Goal: Task Accomplishment & Management: Manage account settings

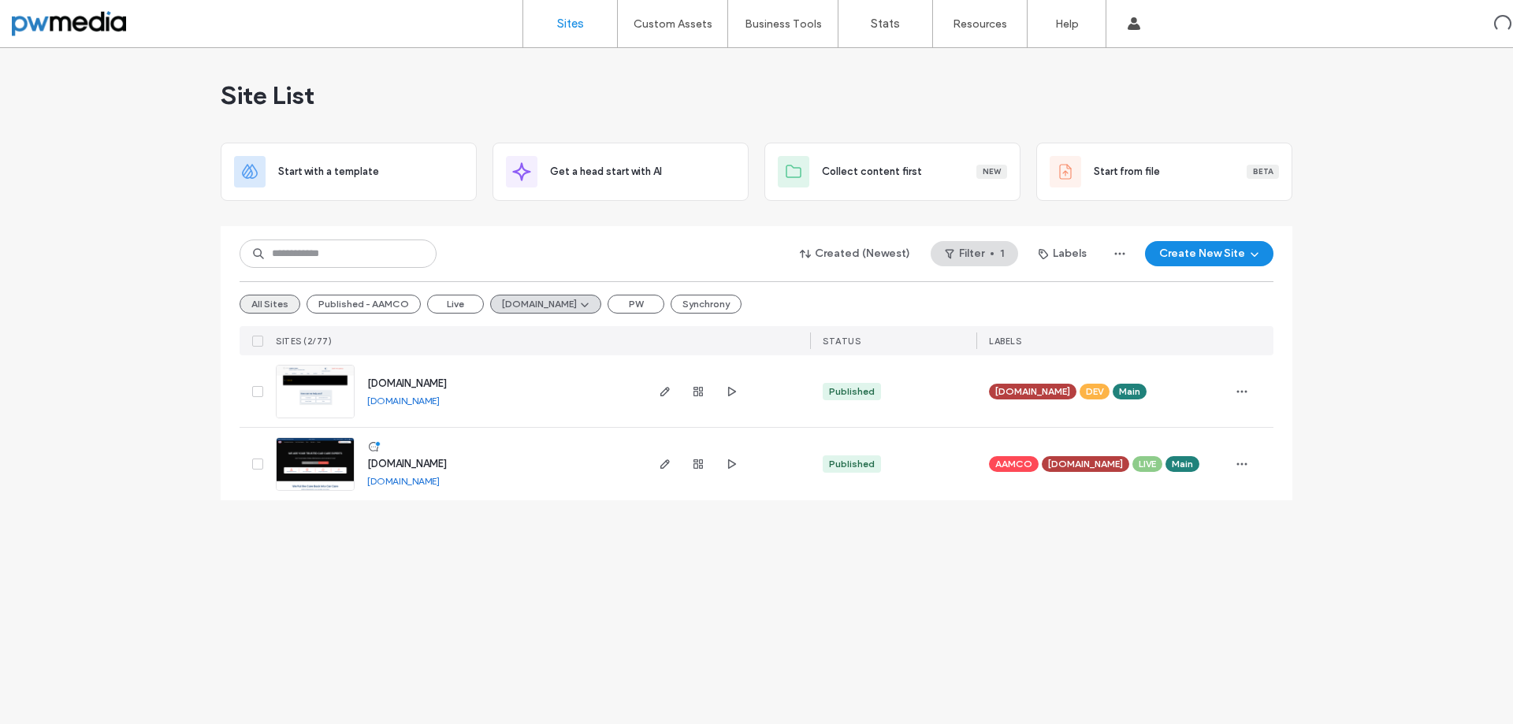
click at [285, 299] on button "All Sites" at bounding box center [270, 304] width 61 height 19
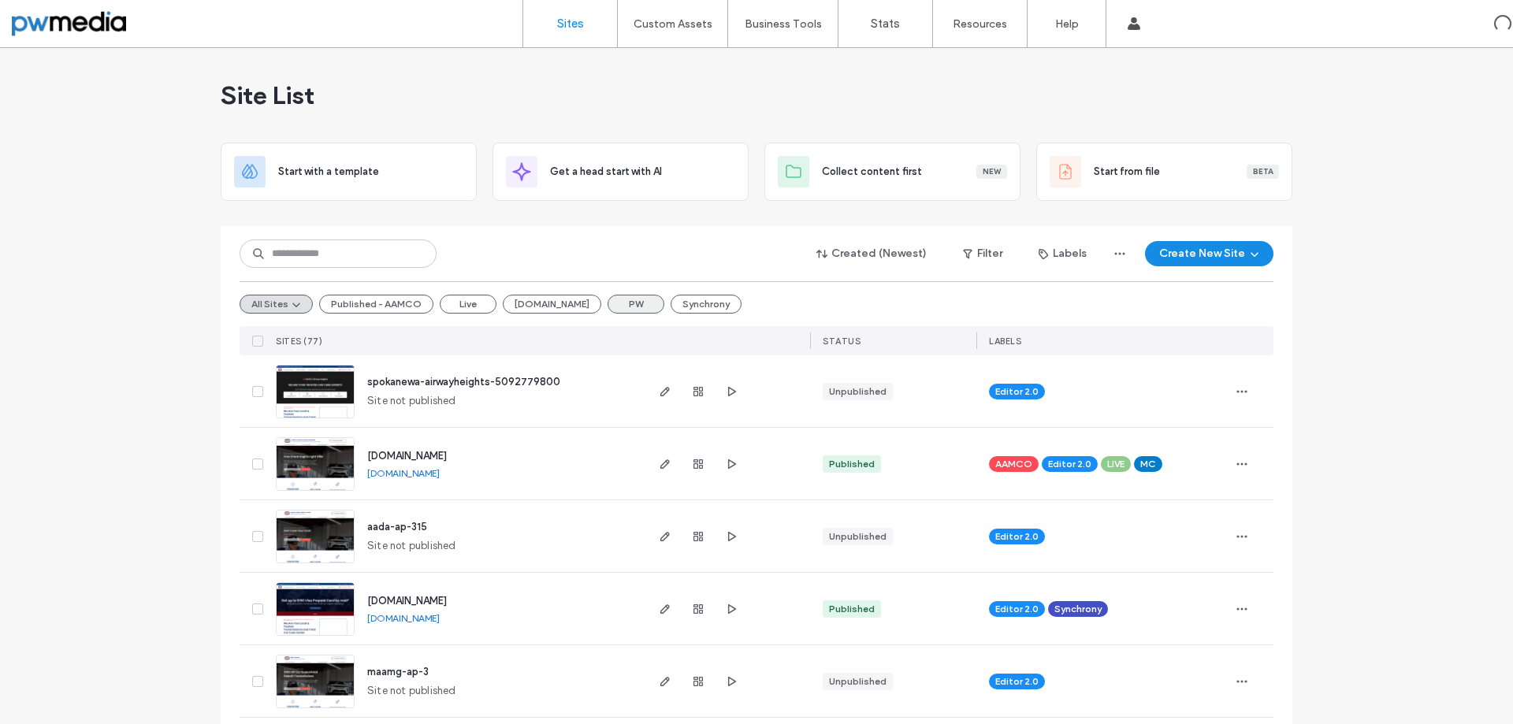
click at [617, 306] on button "PW" at bounding box center [636, 304] width 57 height 19
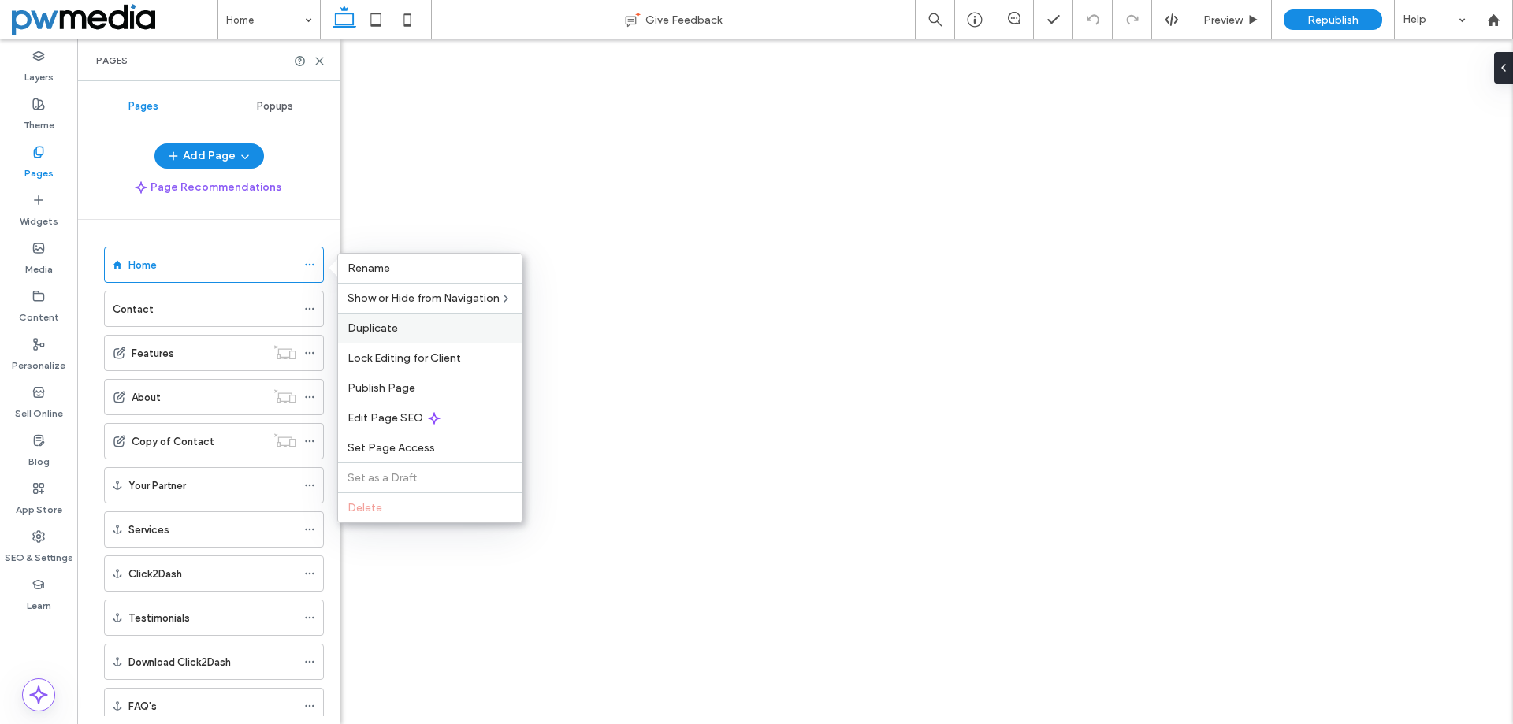
click at [391, 322] on span "Duplicate" at bounding box center [373, 328] width 50 height 13
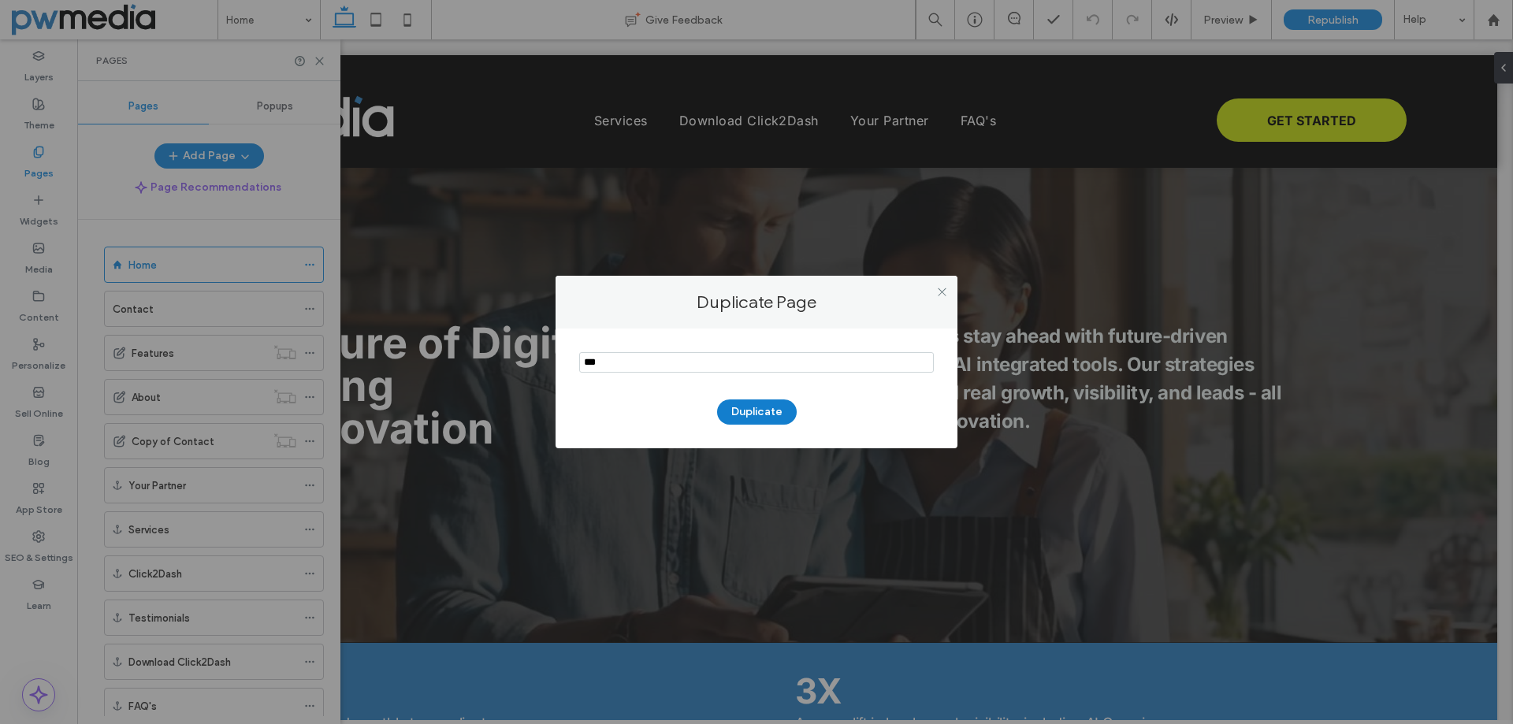
type input "***"
click at [775, 412] on button "Duplicate" at bounding box center [757, 412] width 80 height 25
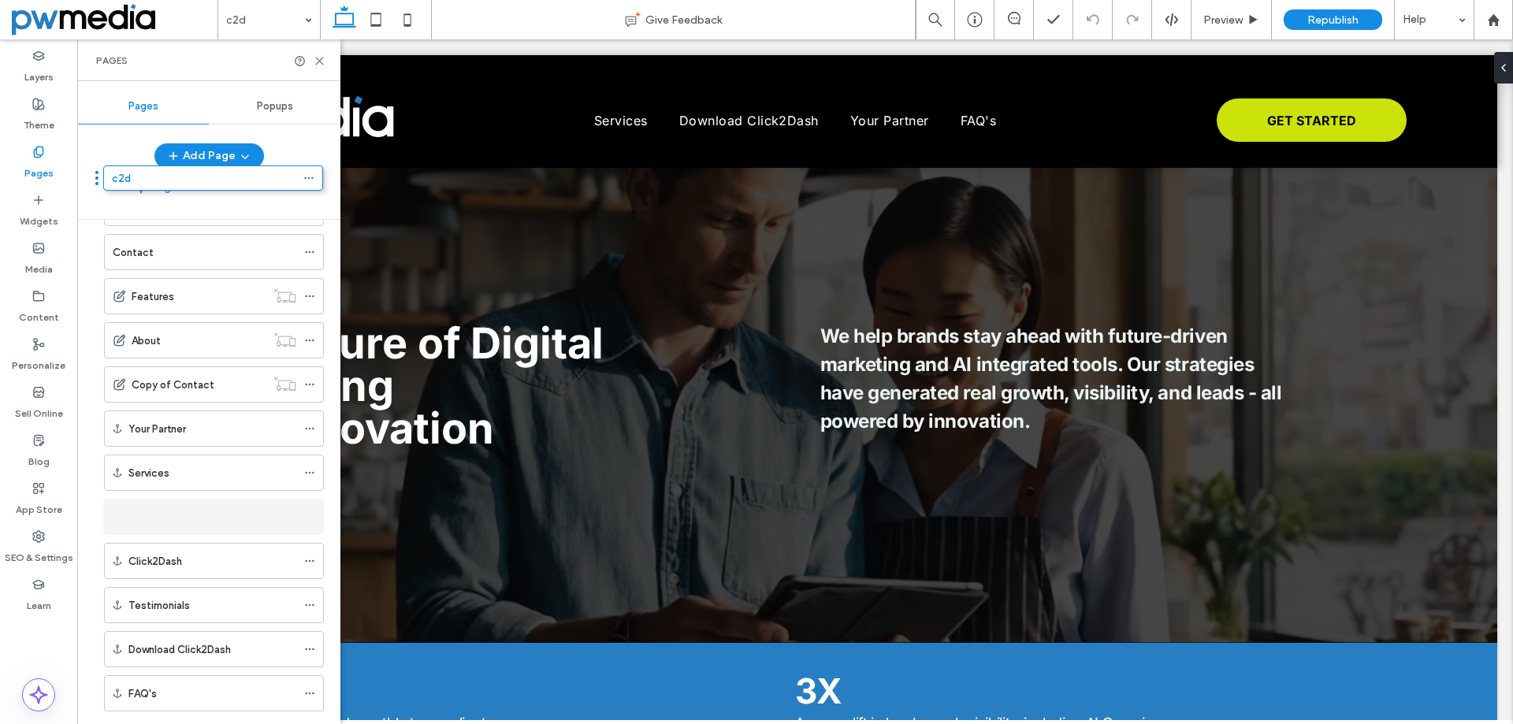
scroll to position [25, 0]
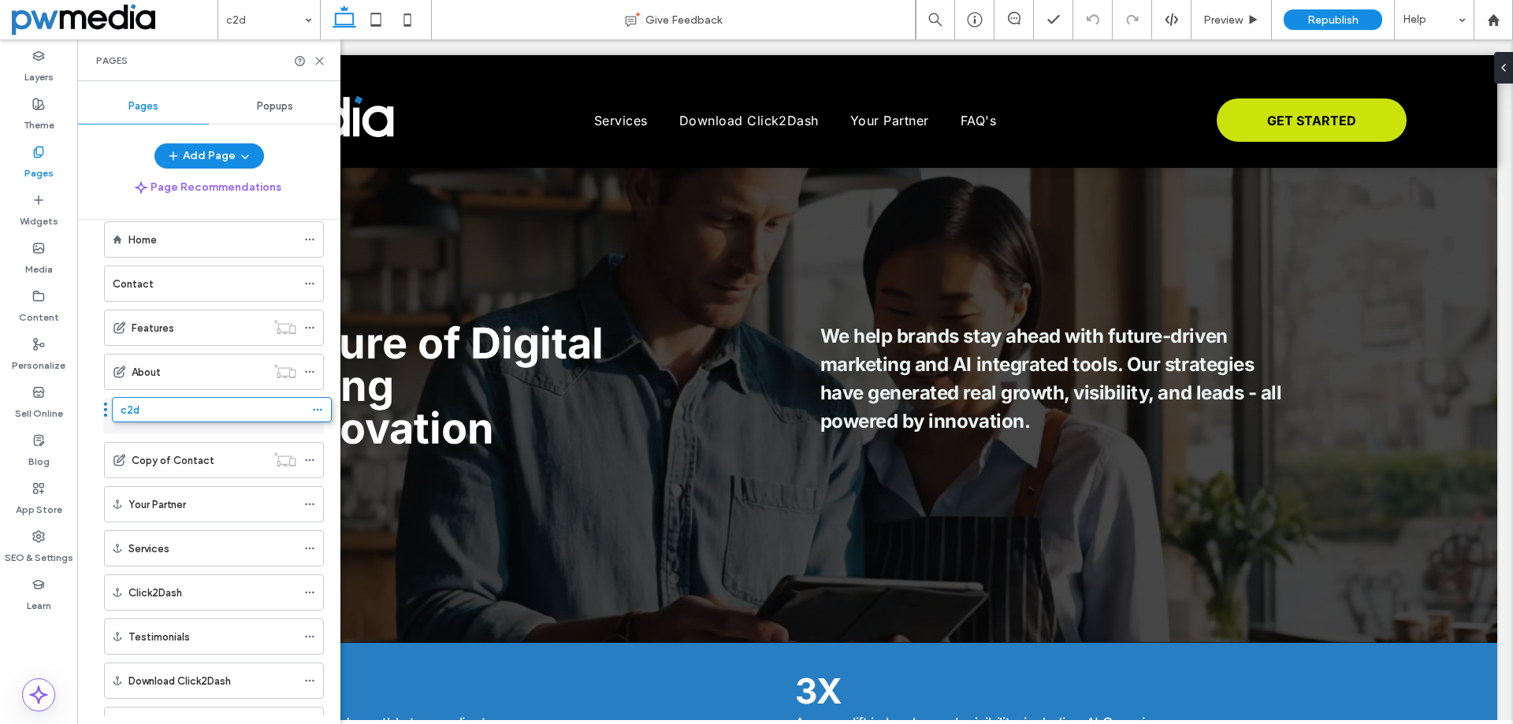
drag, startPoint x: 98, startPoint y: 659, endPoint x: 106, endPoint y: 415, distance: 243.7
click at [313, 411] on icon at bounding box center [309, 416] width 11 height 11
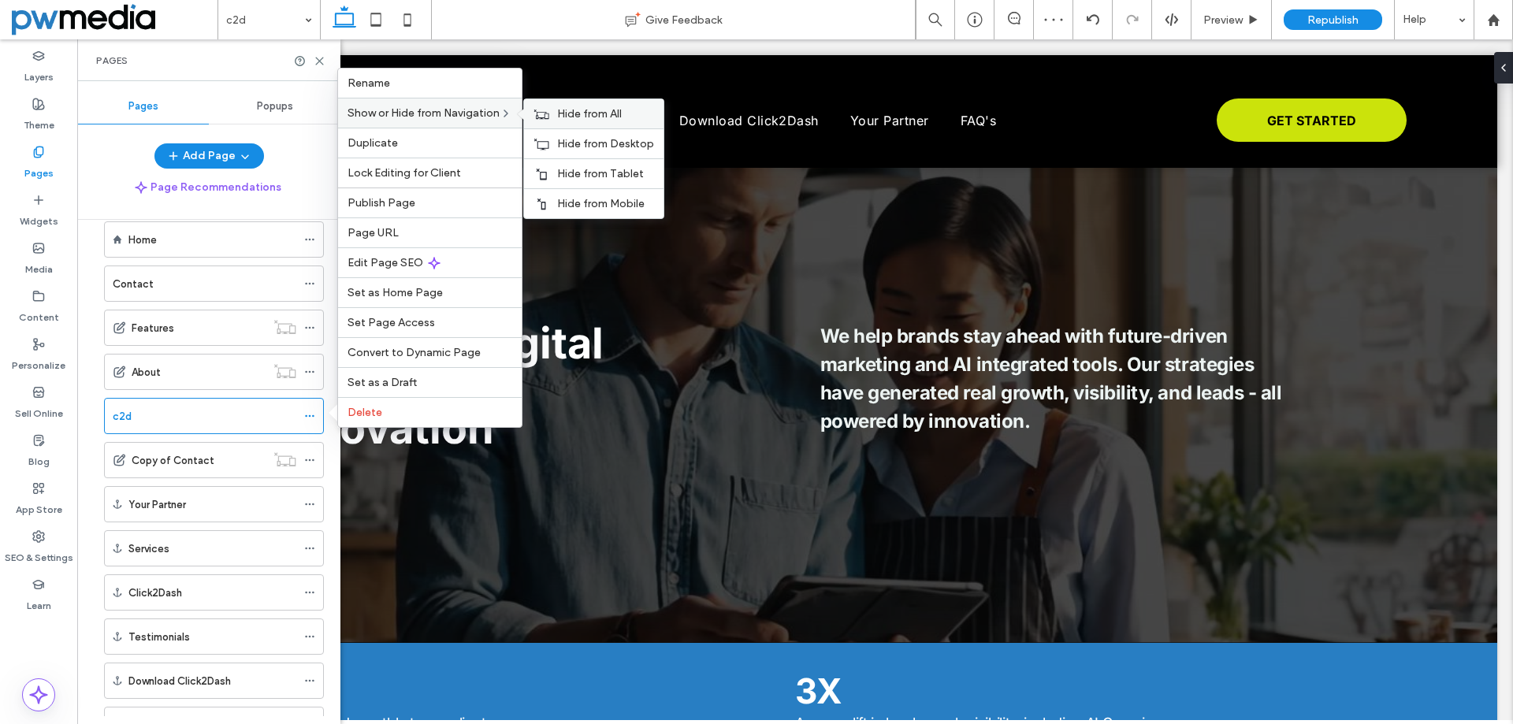
click at [560, 109] on div "Hide from All" at bounding box center [593, 113] width 139 height 29
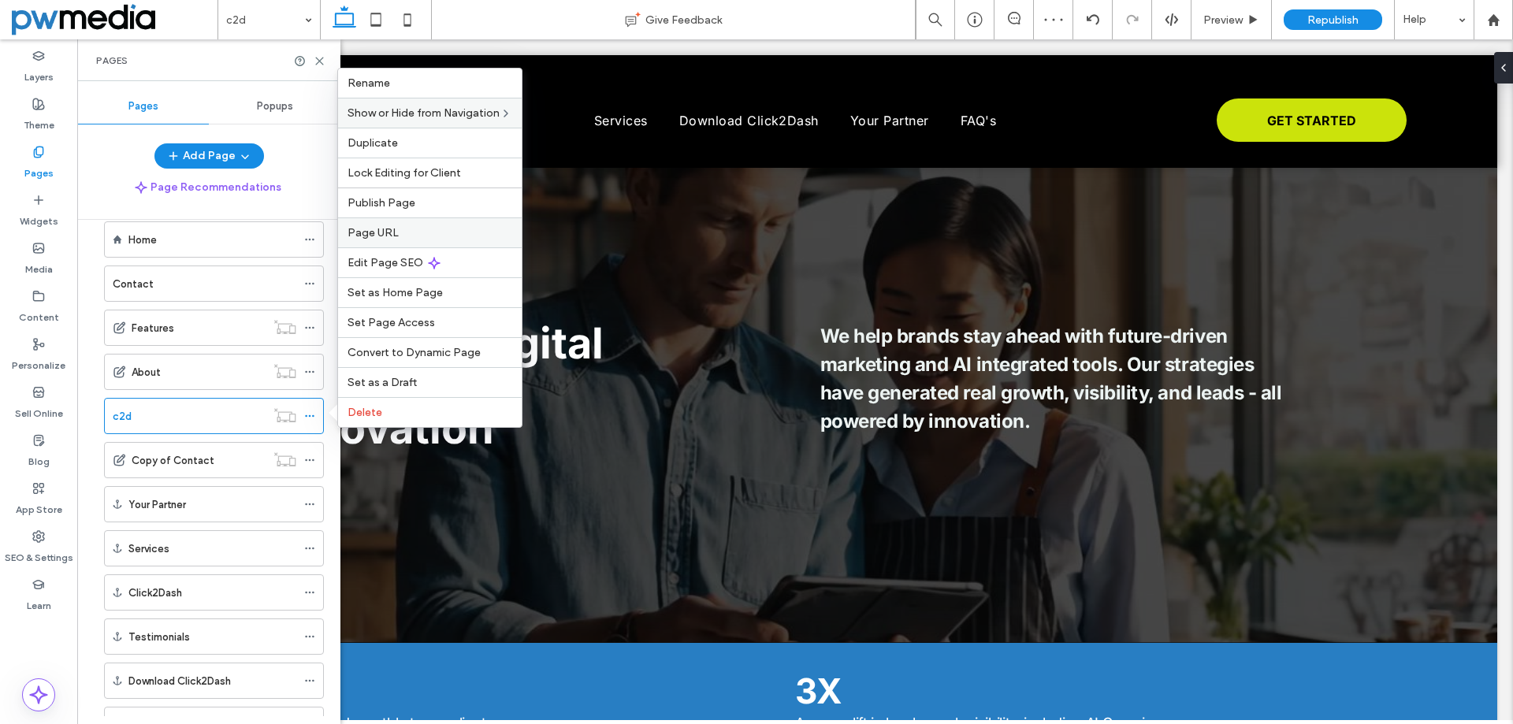
click at [404, 227] on label "Page URL" at bounding box center [430, 232] width 165 height 13
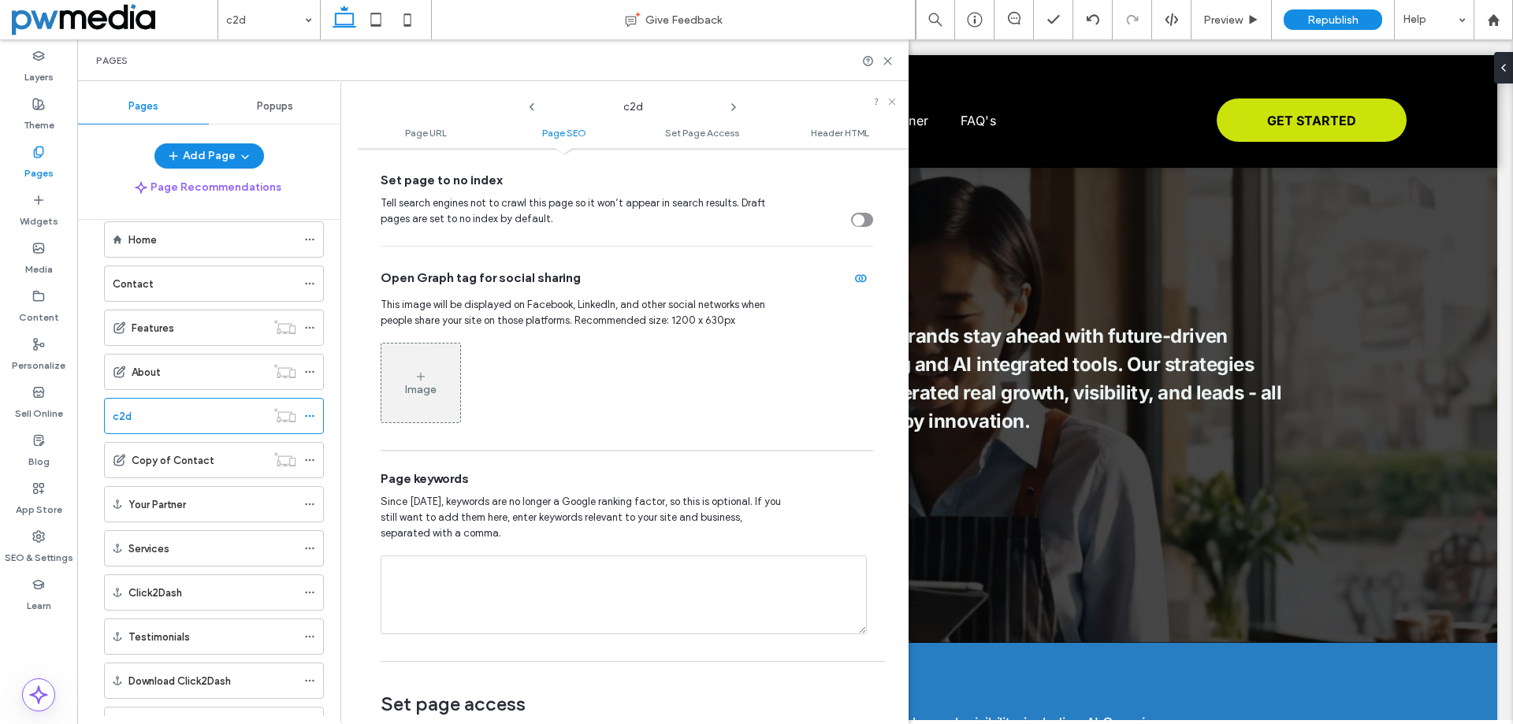
scroll to position [552, 0]
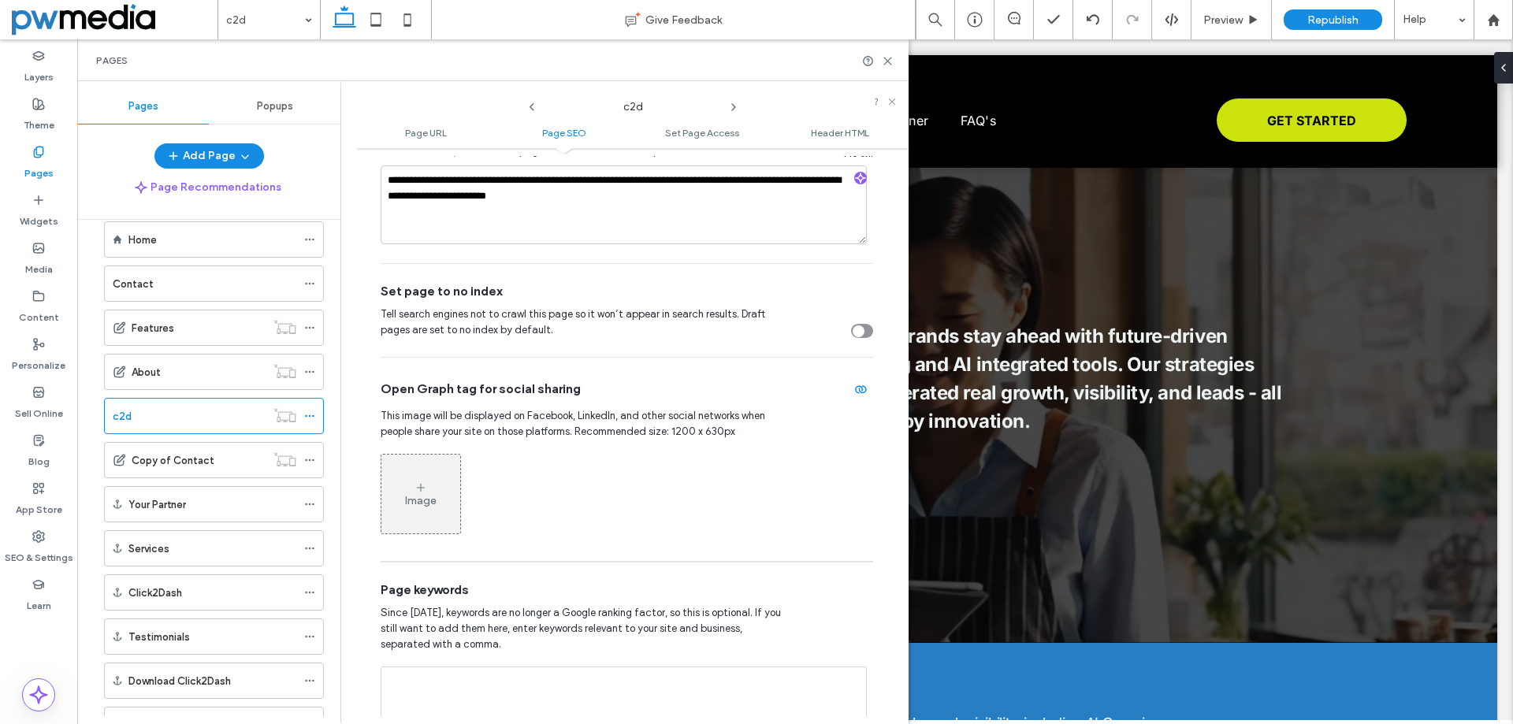
click at [868, 328] on div "**********" at bounding box center [633, 288] width 504 height 953
click at [855, 329] on icon "toggle" at bounding box center [858, 331] width 6 height 5
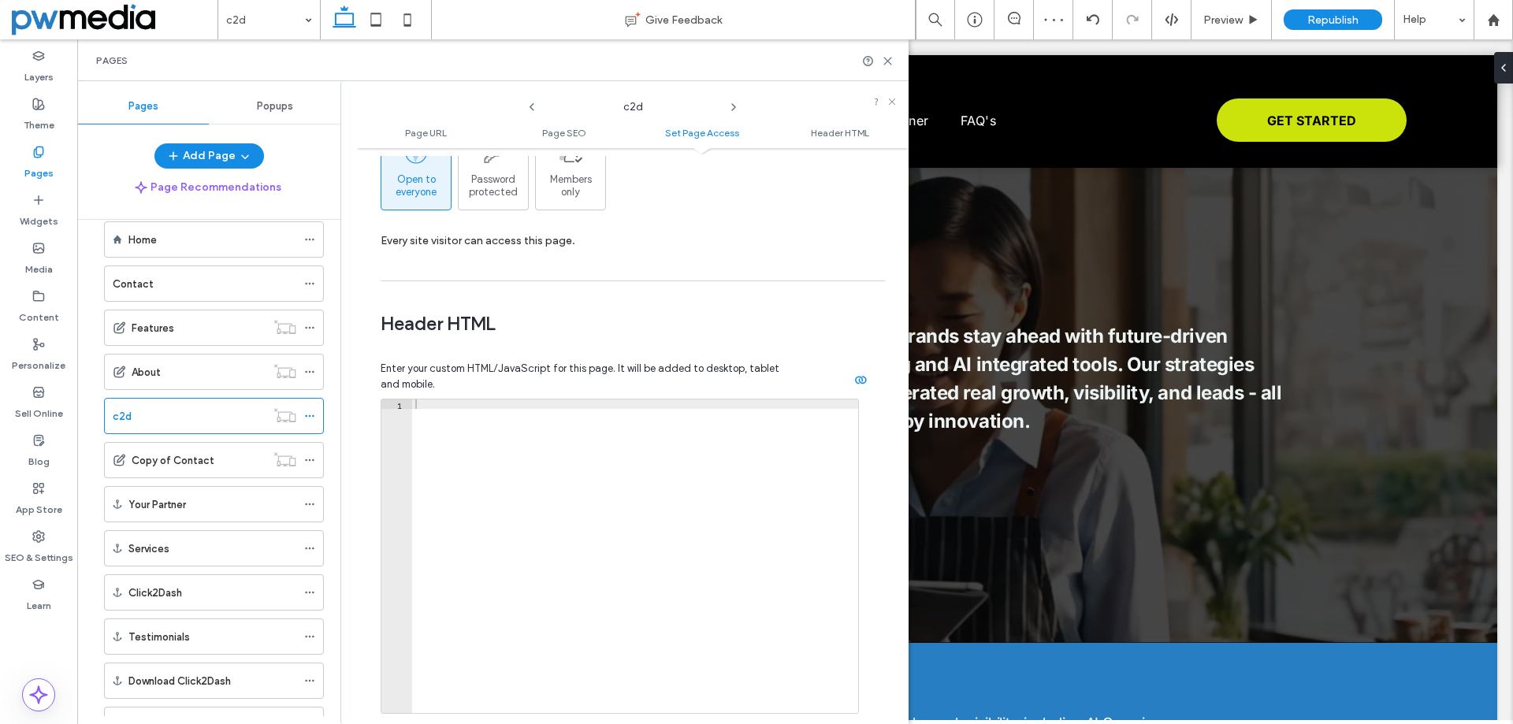
scroll to position [1419, 0]
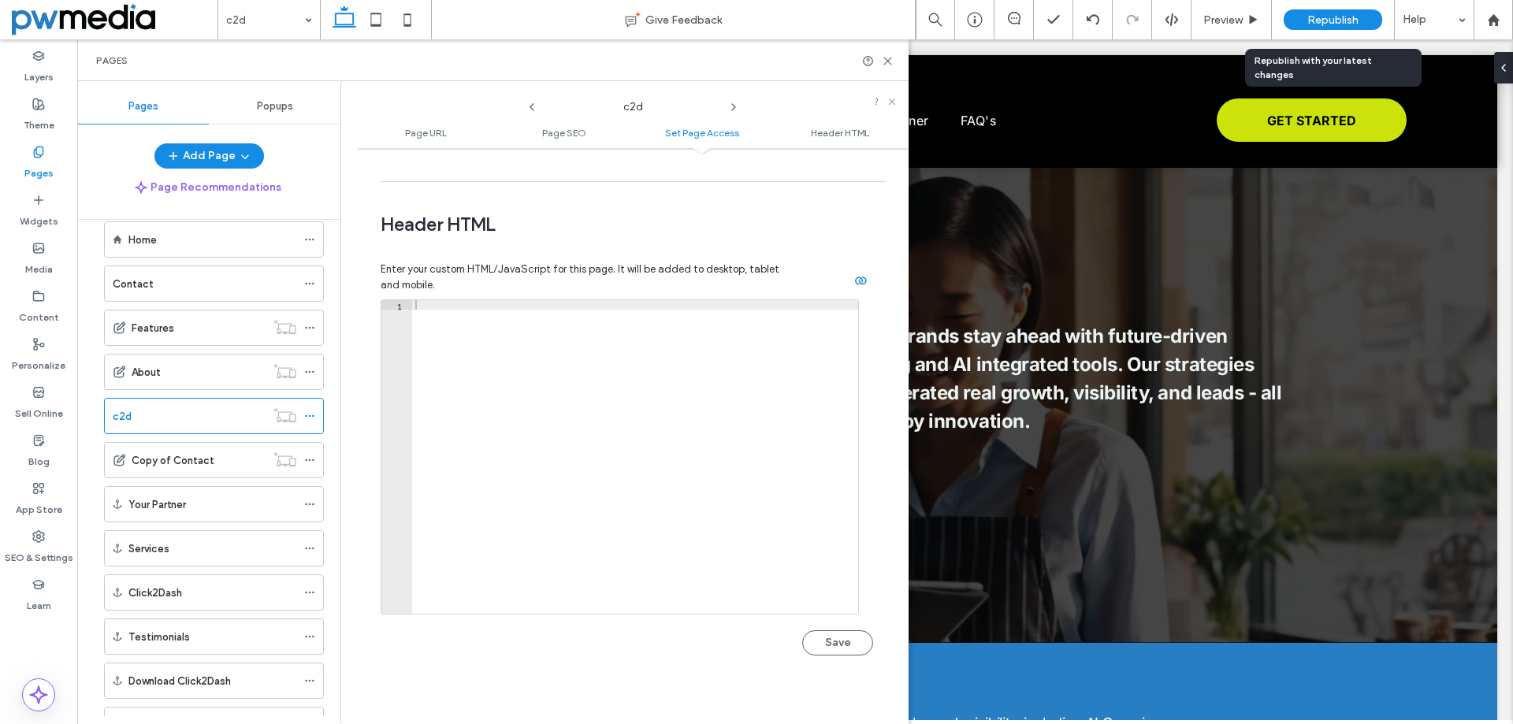
click at [1312, 20] on span "Republish" at bounding box center [1332, 19] width 51 height 13
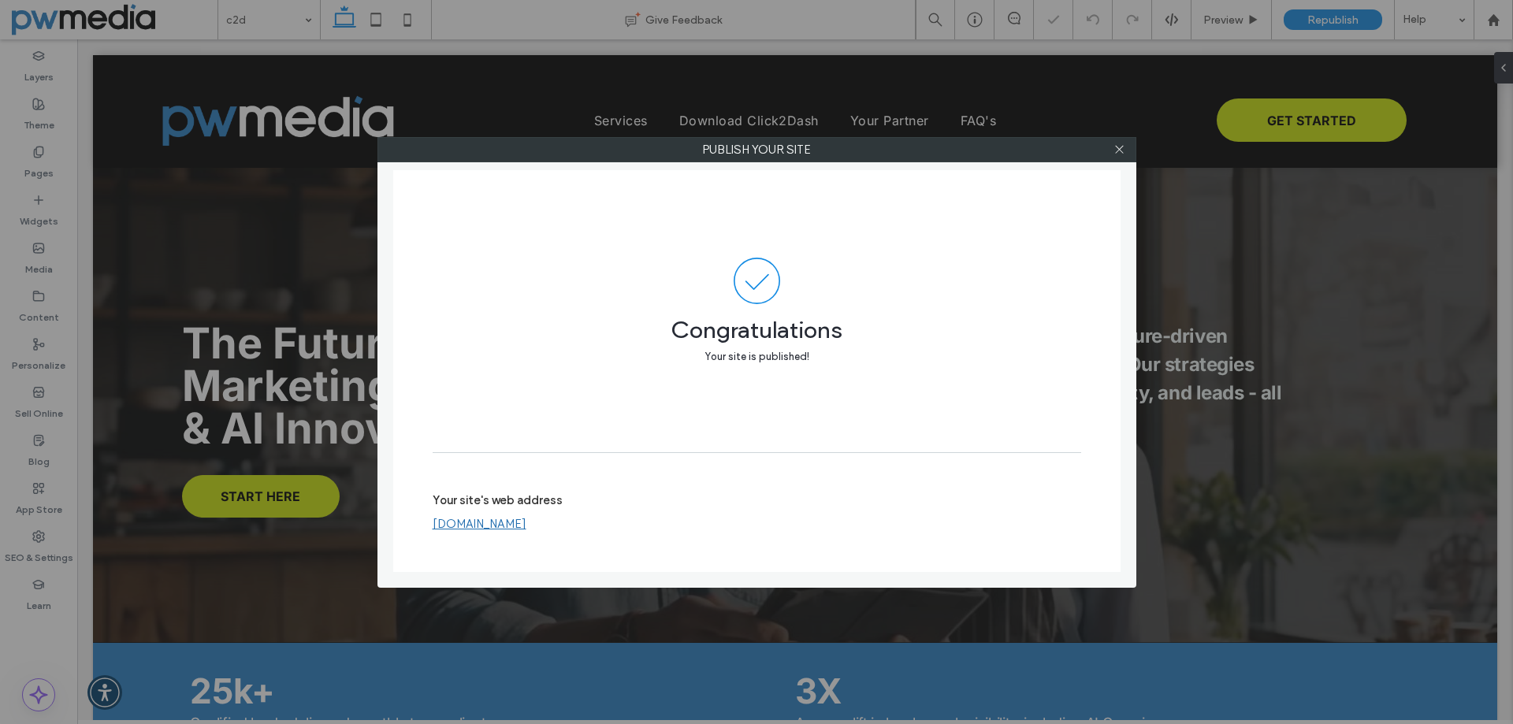
click at [519, 529] on link "[DOMAIN_NAME]" at bounding box center [480, 524] width 94 height 14
click at [1119, 151] on icon at bounding box center [1120, 149] width 12 height 12
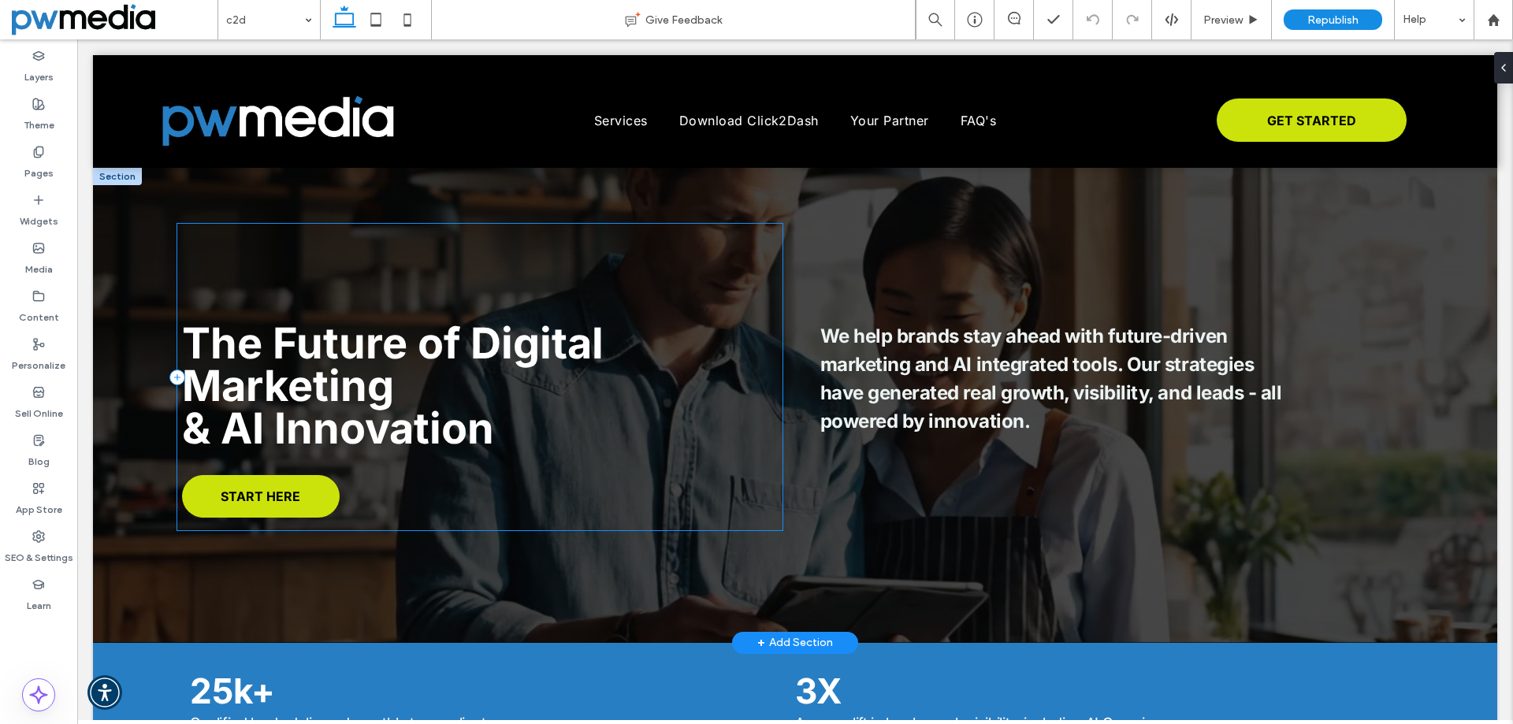
click at [571, 270] on div "The Future of Digital Marketing & AI Innovation START HERE" at bounding box center [479, 377] width 605 height 307
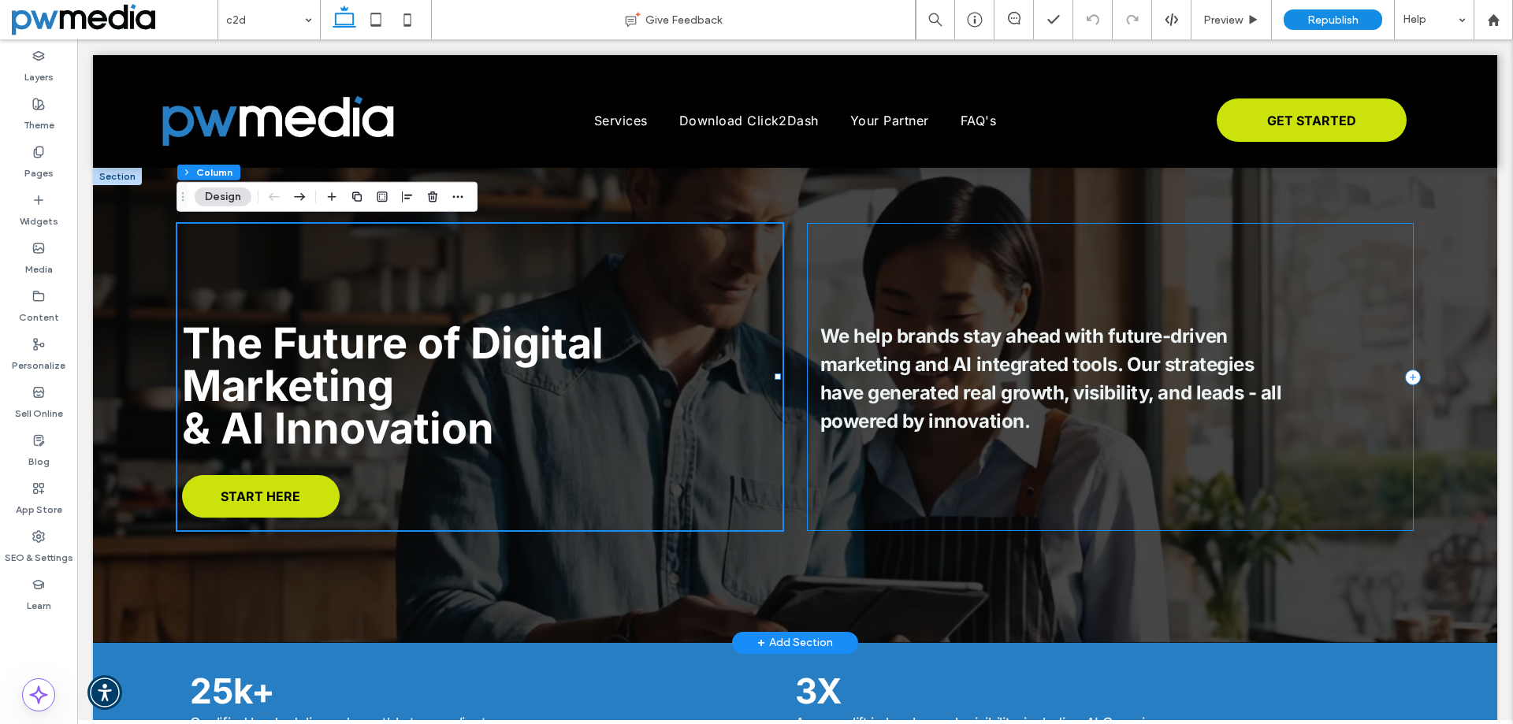
click at [900, 224] on div "We help brands stay ahead with future-driven marketing and AI integrated tools.…" at bounding box center [1110, 377] width 605 height 307
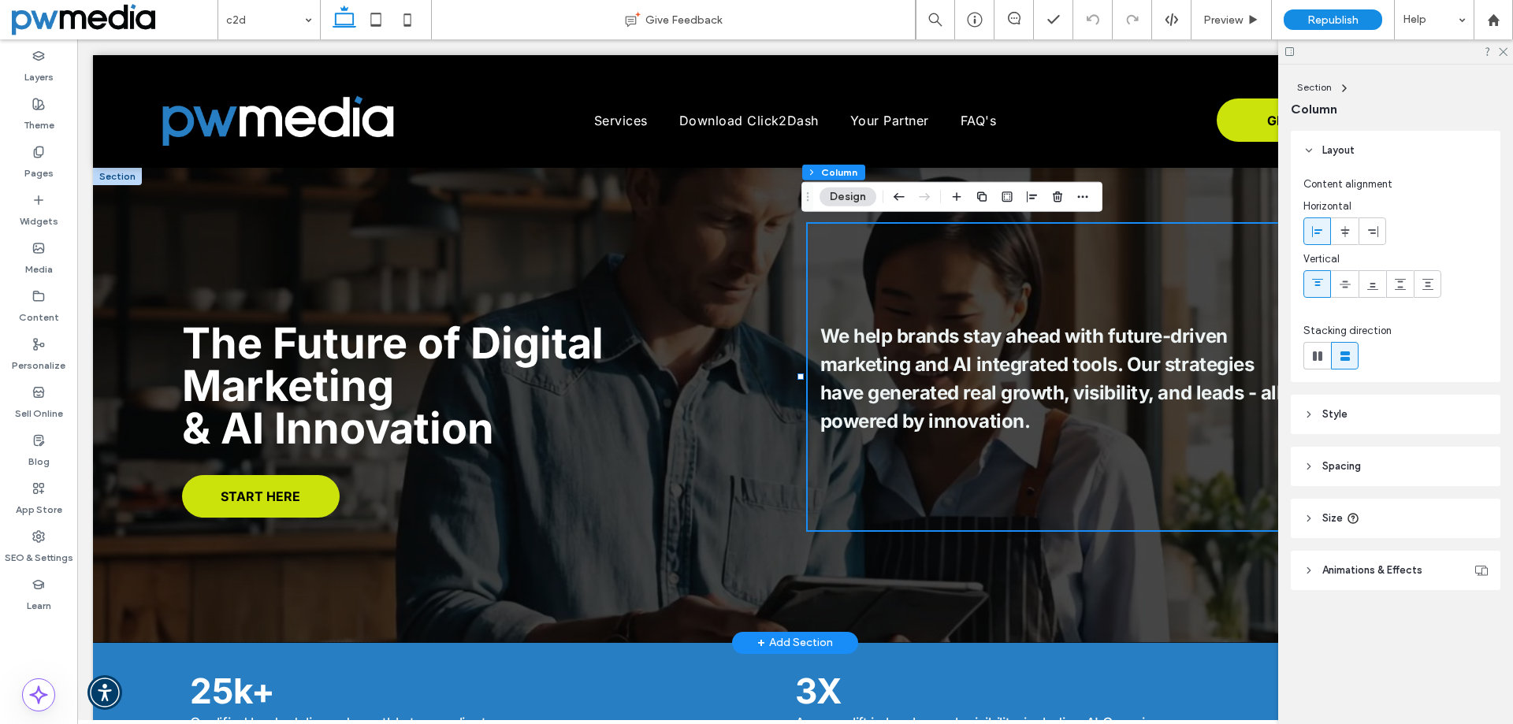
click at [132, 180] on div at bounding box center [117, 176] width 49 height 17
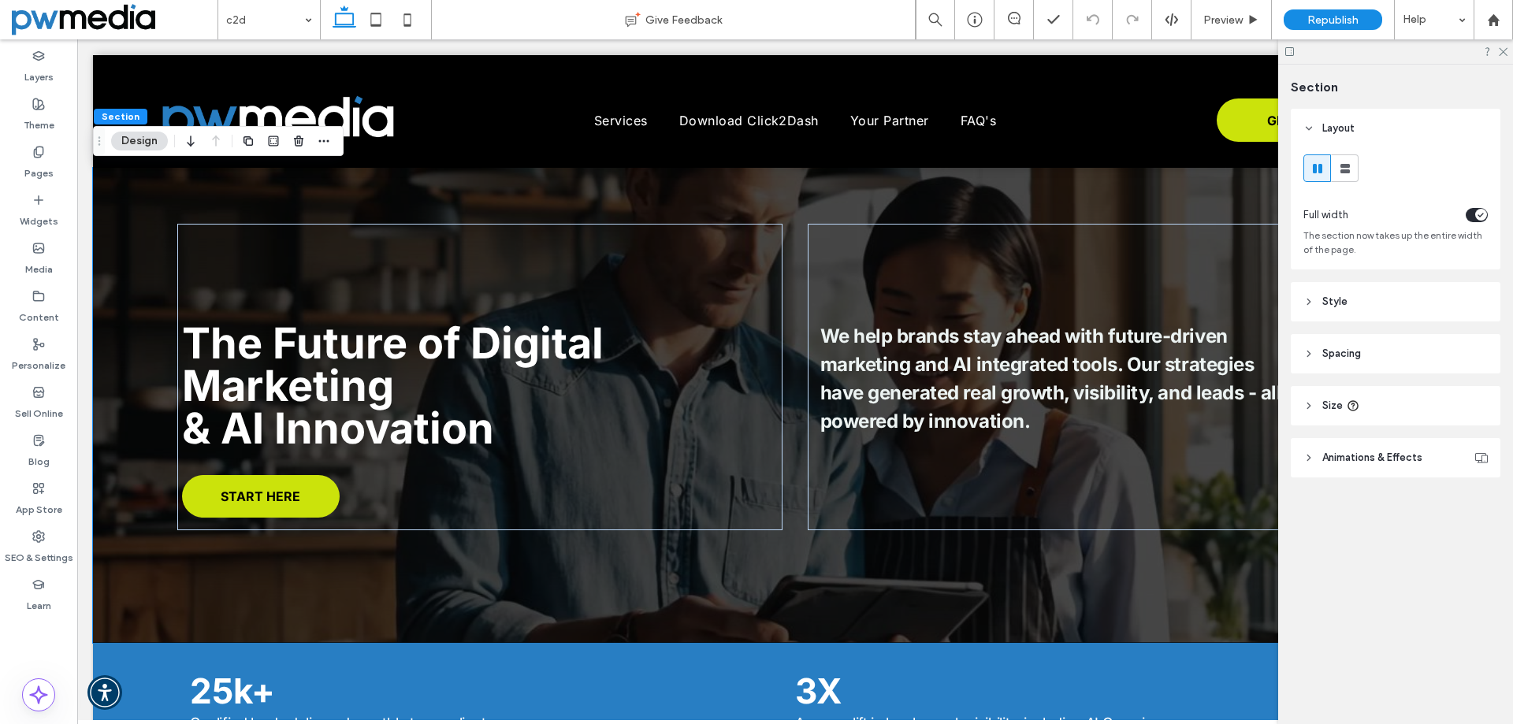
click at [1331, 307] on span "Style" at bounding box center [1334, 302] width 25 height 16
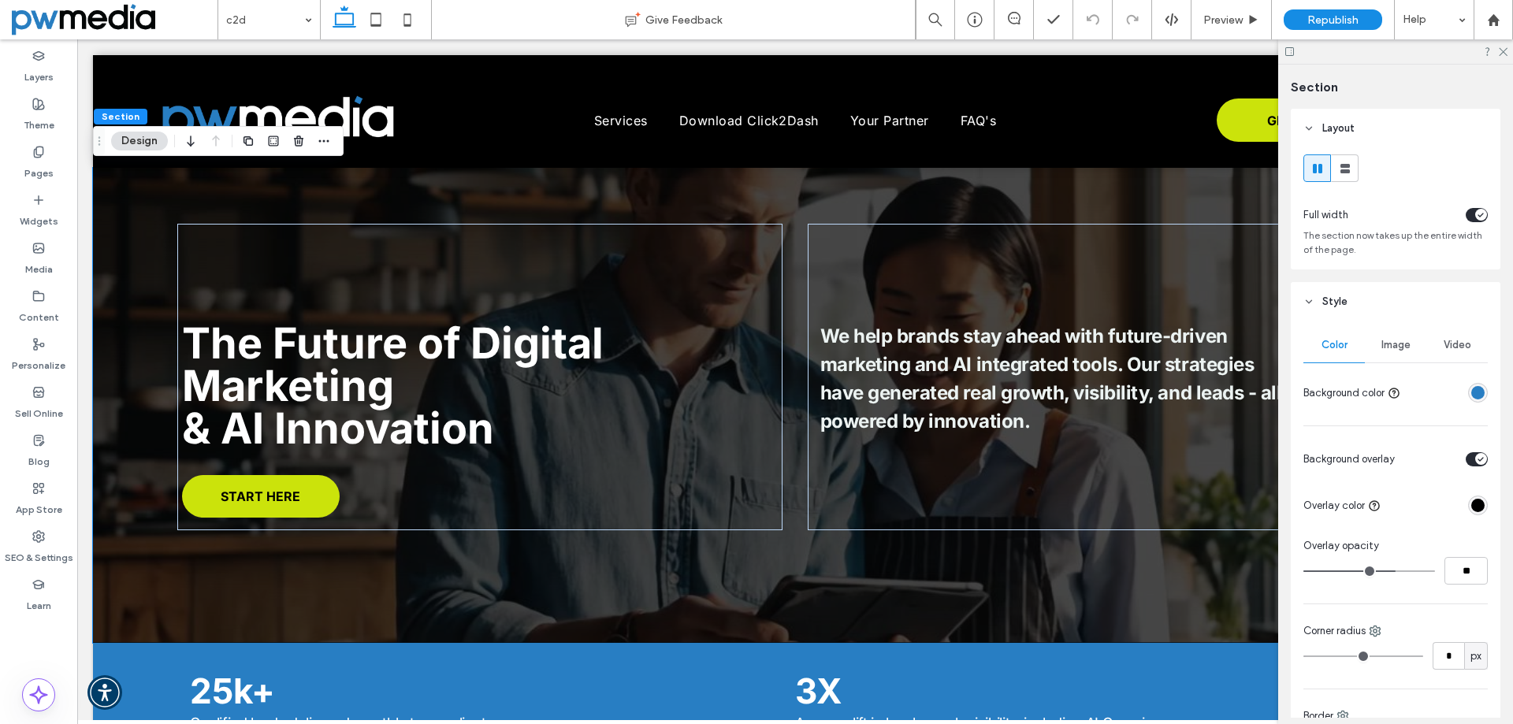
click at [1396, 347] on span "Image" at bounding box center [1396, 345] width 29 height 13
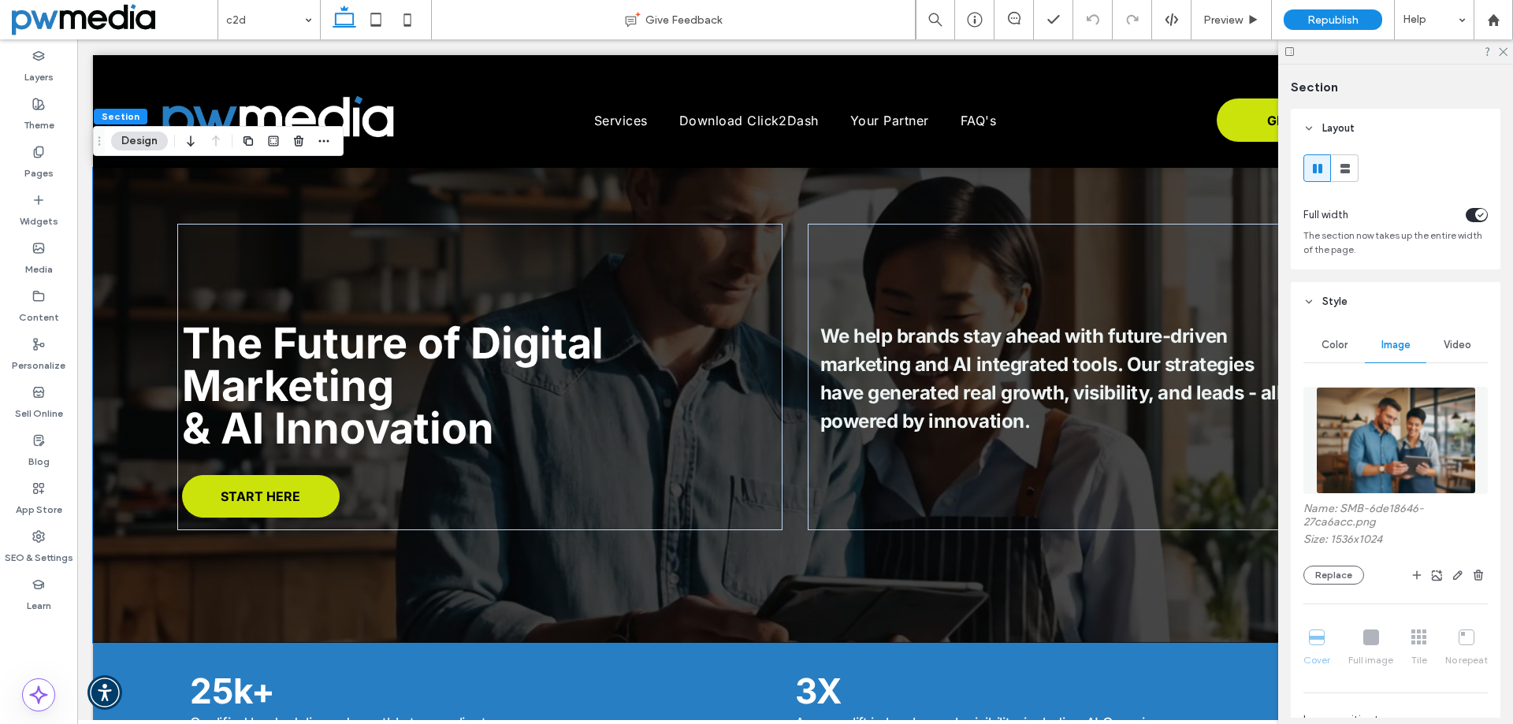
drag, startPoint x: 1462, startPoint y: 572, endPoint x: 1482, endPoint y: 570, distance: 19.8
click at [1474, 574] on use "button" at bounding box center [1478, 575] width 9 height 10
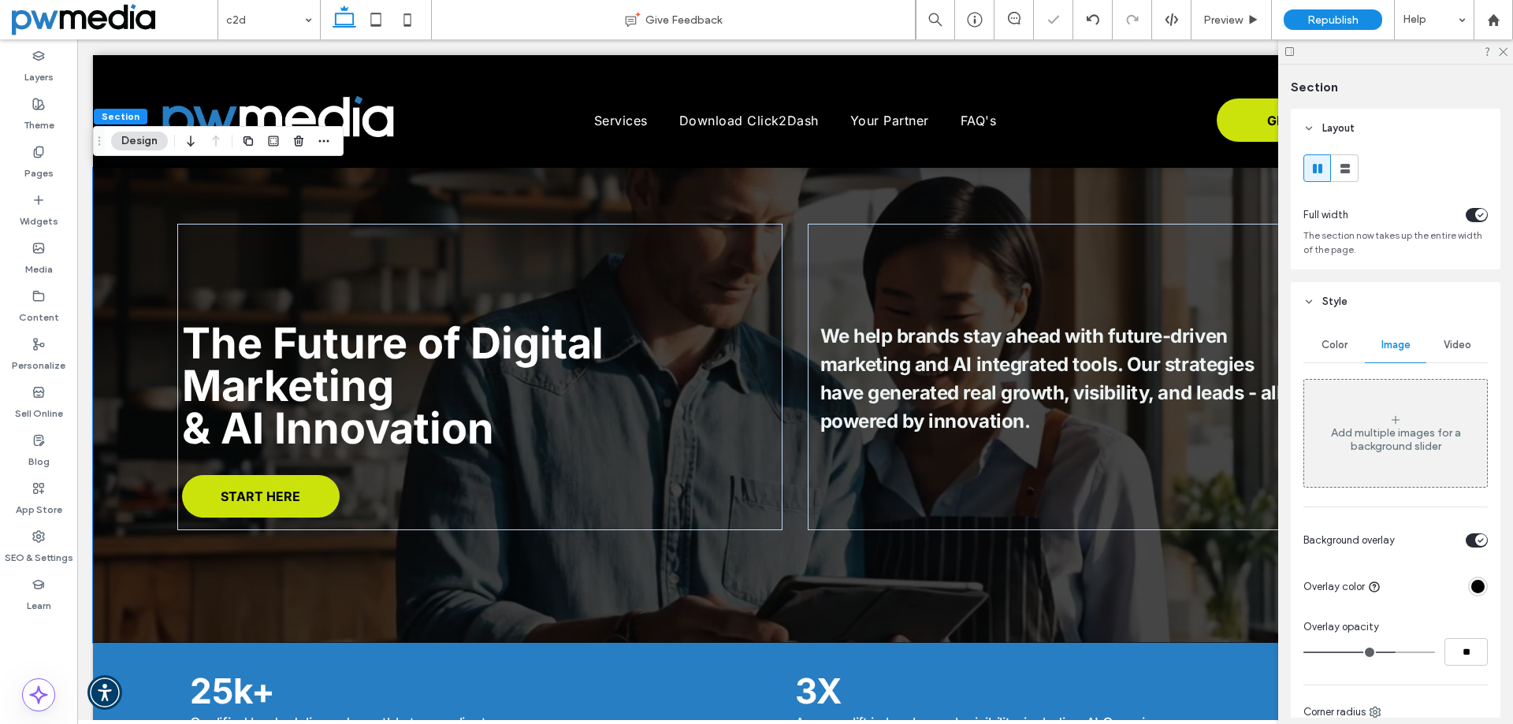
click at [1450, 338] on div "Video" at bounding box center [1456, 345] width 61 height 35
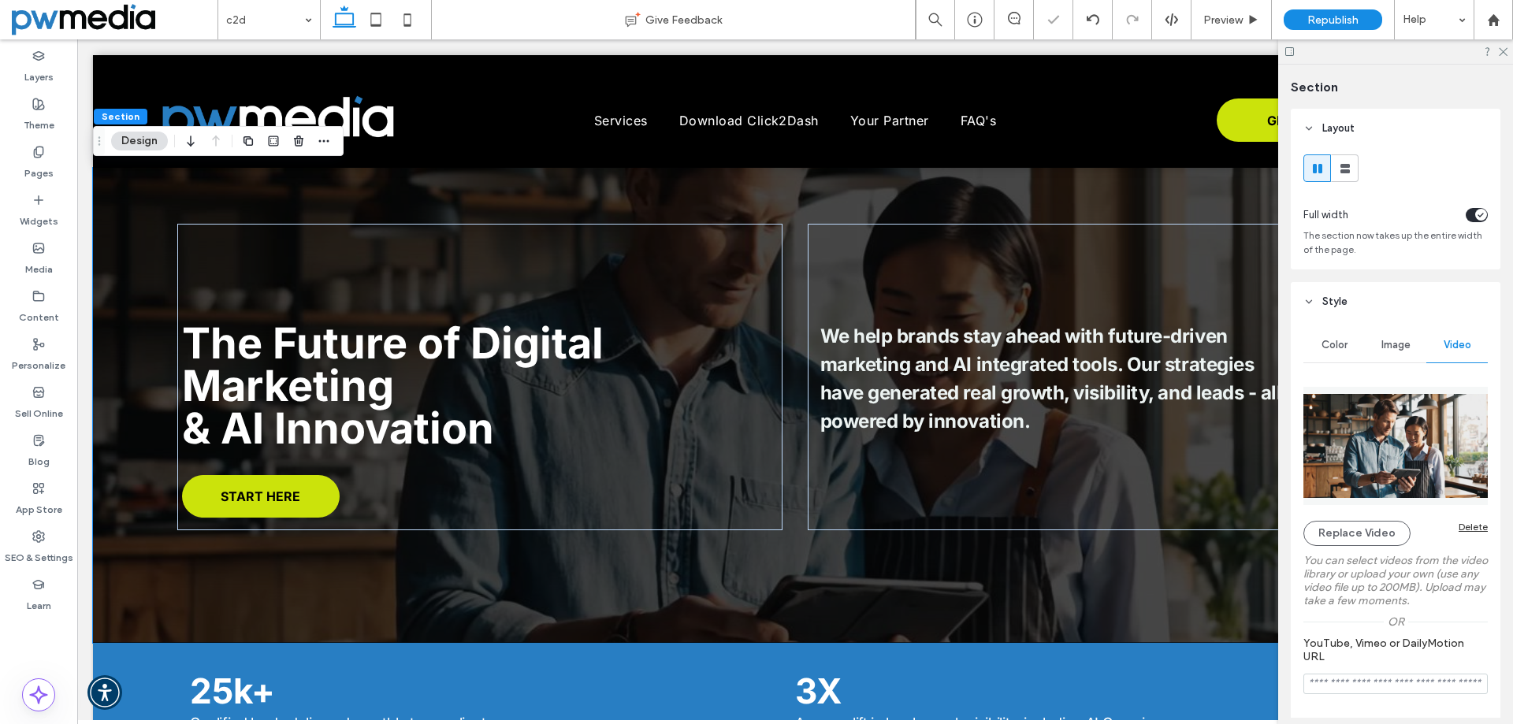
click at [1466, 529] on div "Delete" at bounding box center [1473, 527] width 29 height 12
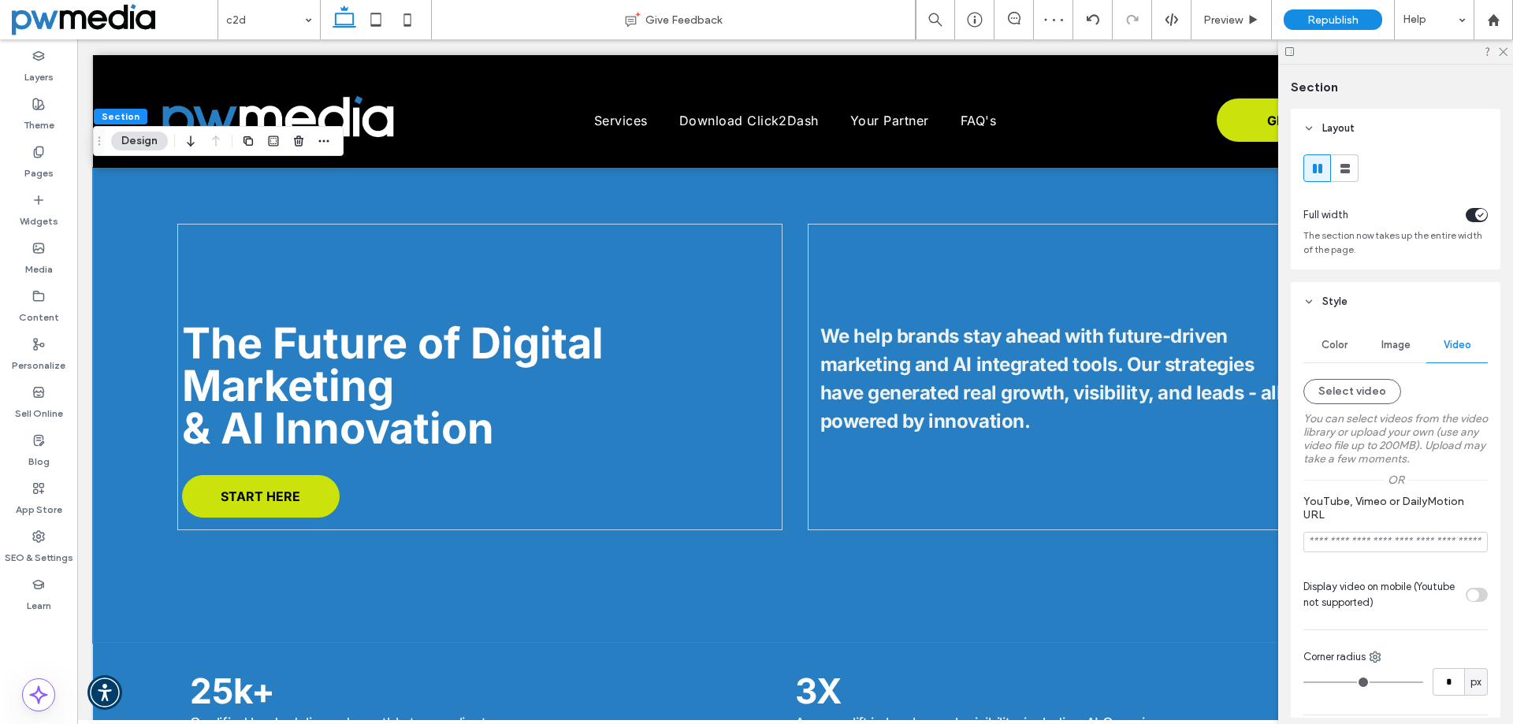
click at [1342, 348] on span "Color" at bounding box center [1335, 345] width 26 height 13
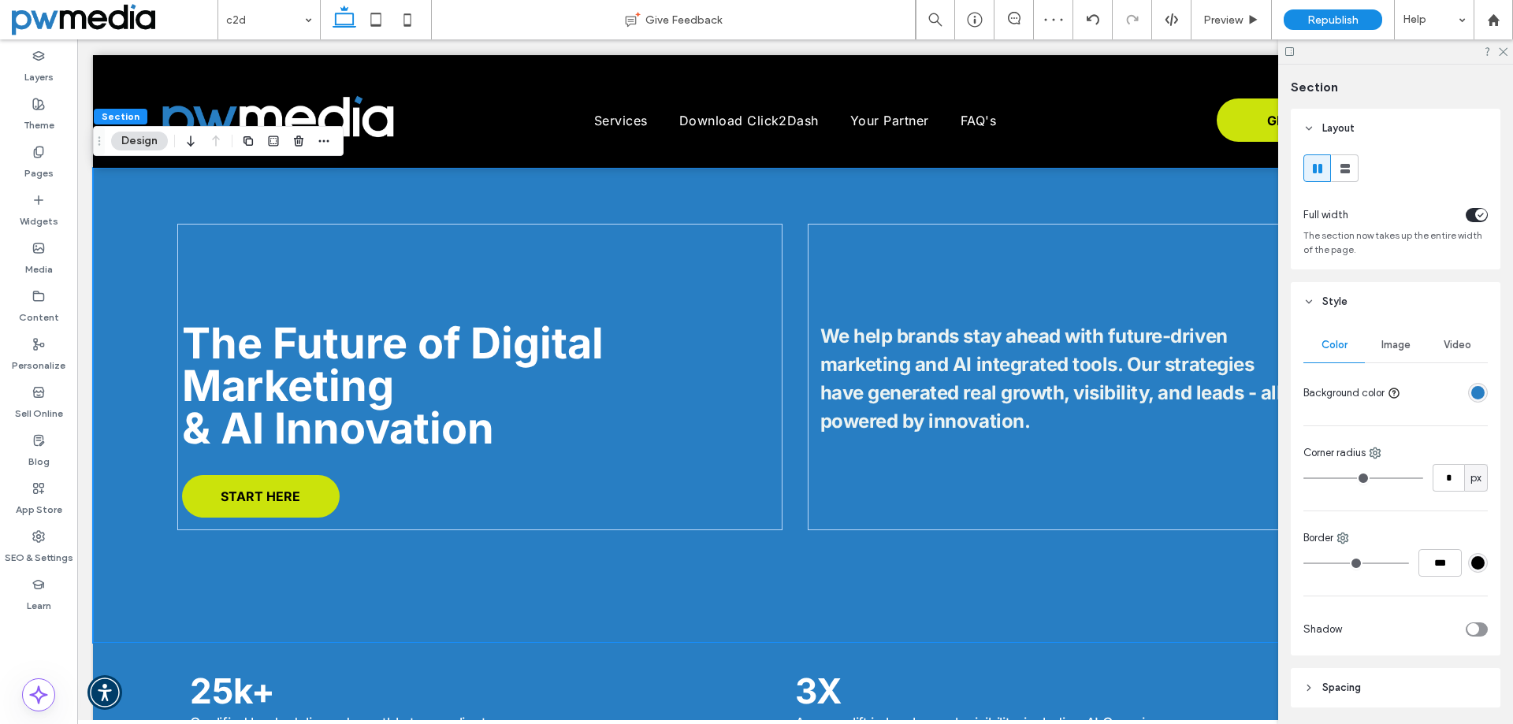
click at [1471, 390] on div "rgba(40, 126, 195, 1)" at bounding box center [1477, 392] width 13 height 13
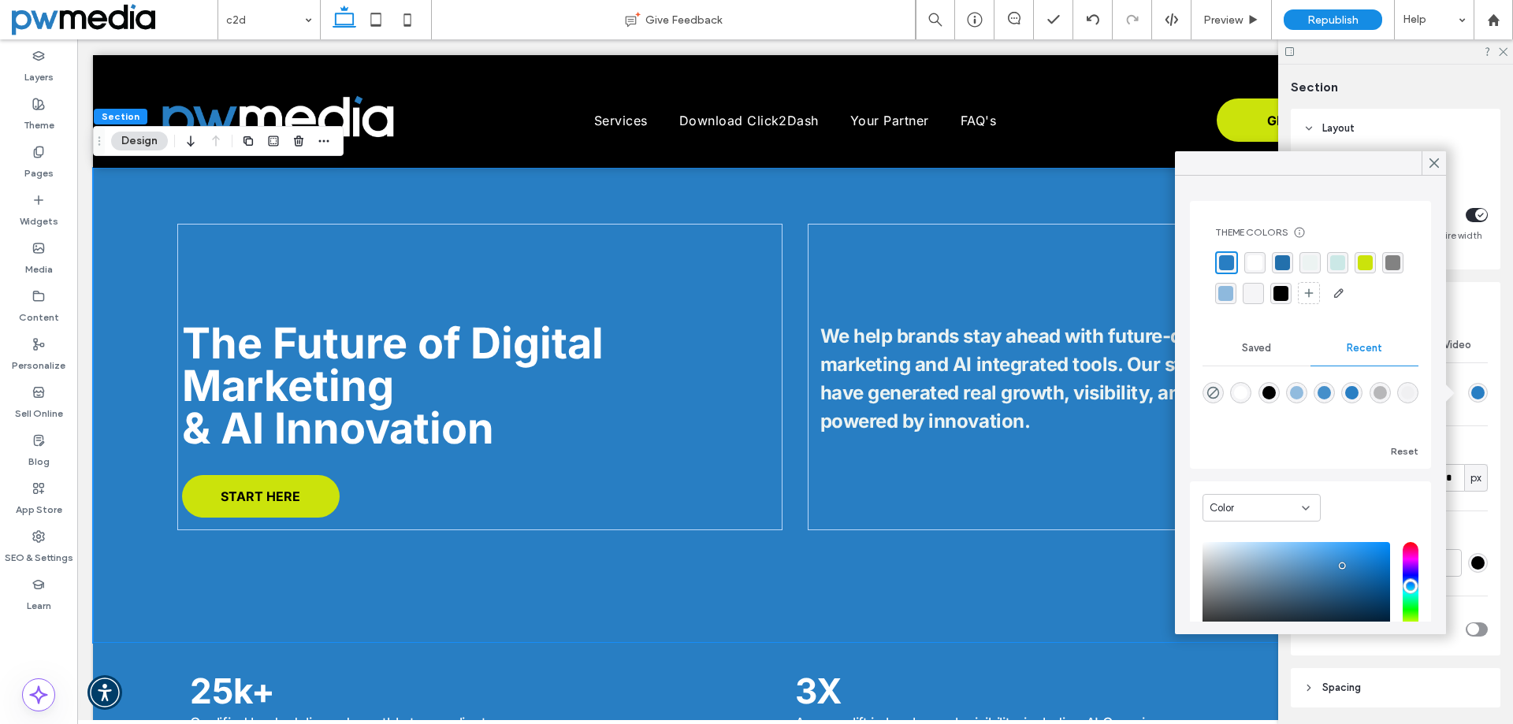
click at [1289, 292] on div "rgba(0, 0, 0, 1)" at bounding box center [1281, 293] width 15 height 15
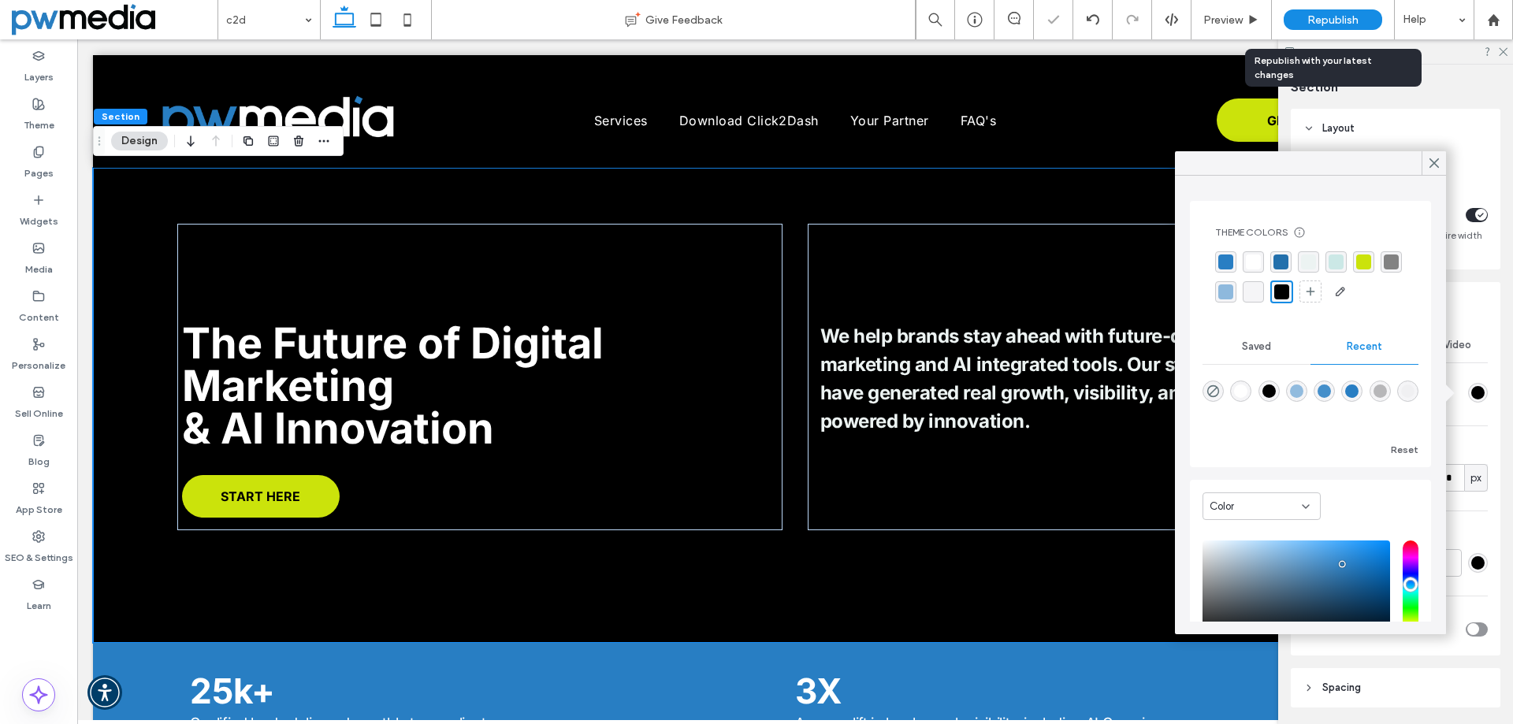
click at [1335, 21] on span "Republish" at bounding box center [1332, 19] width 51 height 13
